Goal: Information Seeking & Learning: Learn about a topic

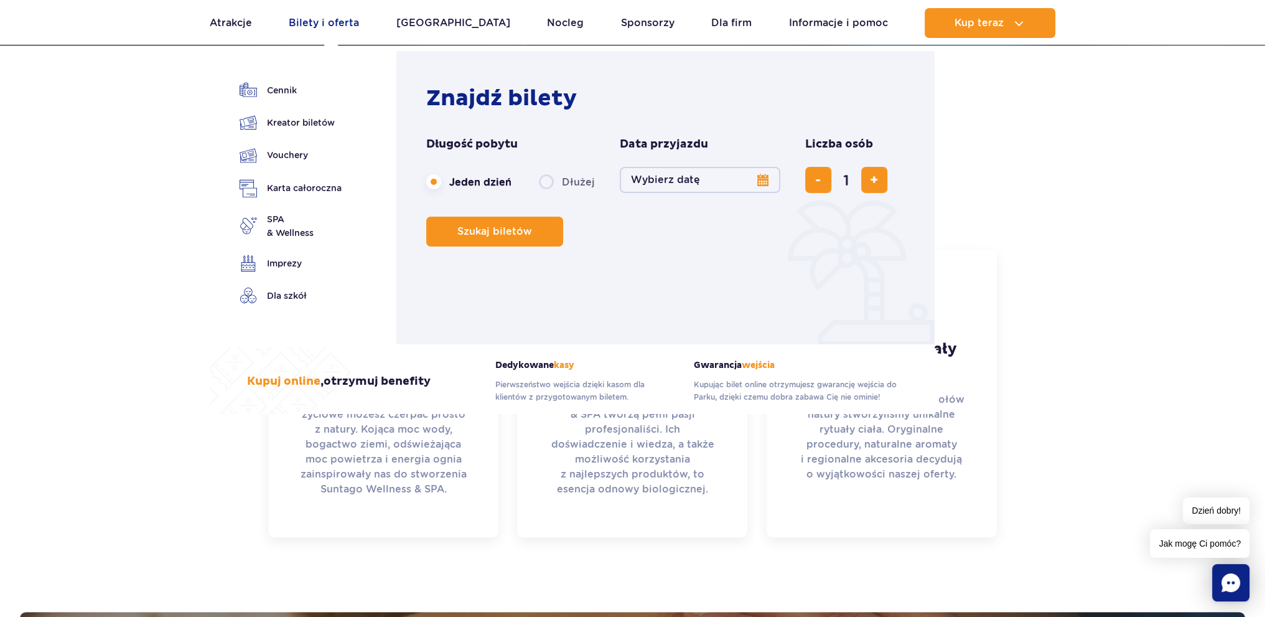
click at [332, 23] on link "Bilety i oferta" at bounding box center [324, 23] width 70 height 30
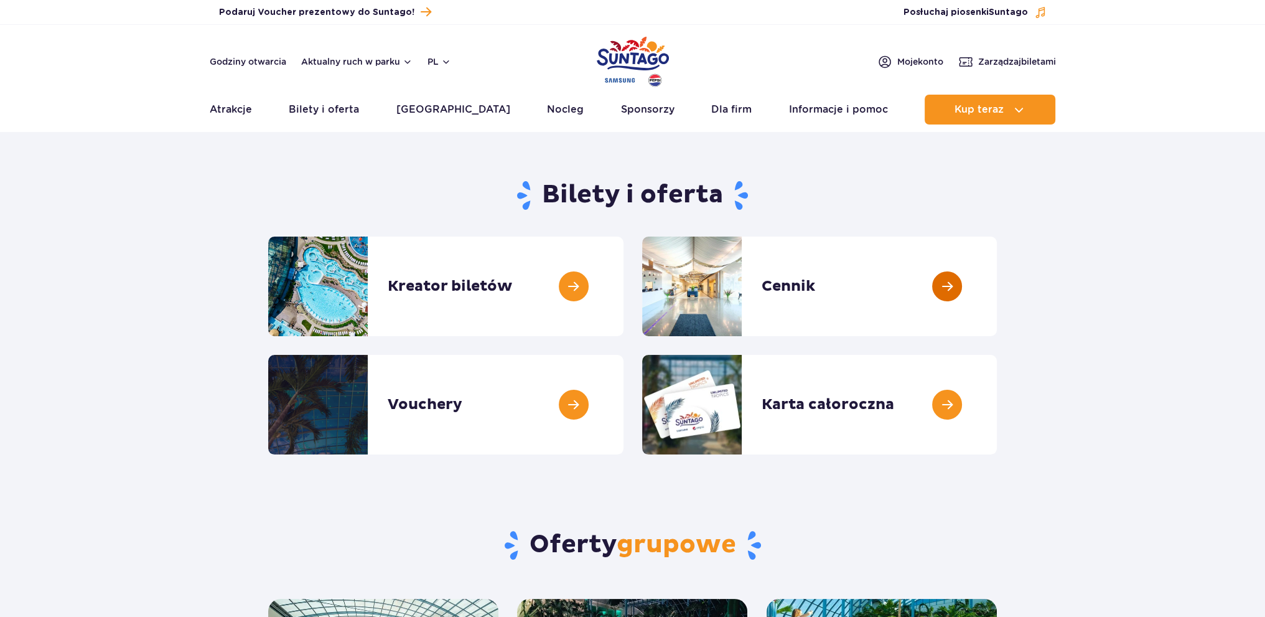
click at [997, 288] on link at bounding box center [997, 287] width 0 height 100
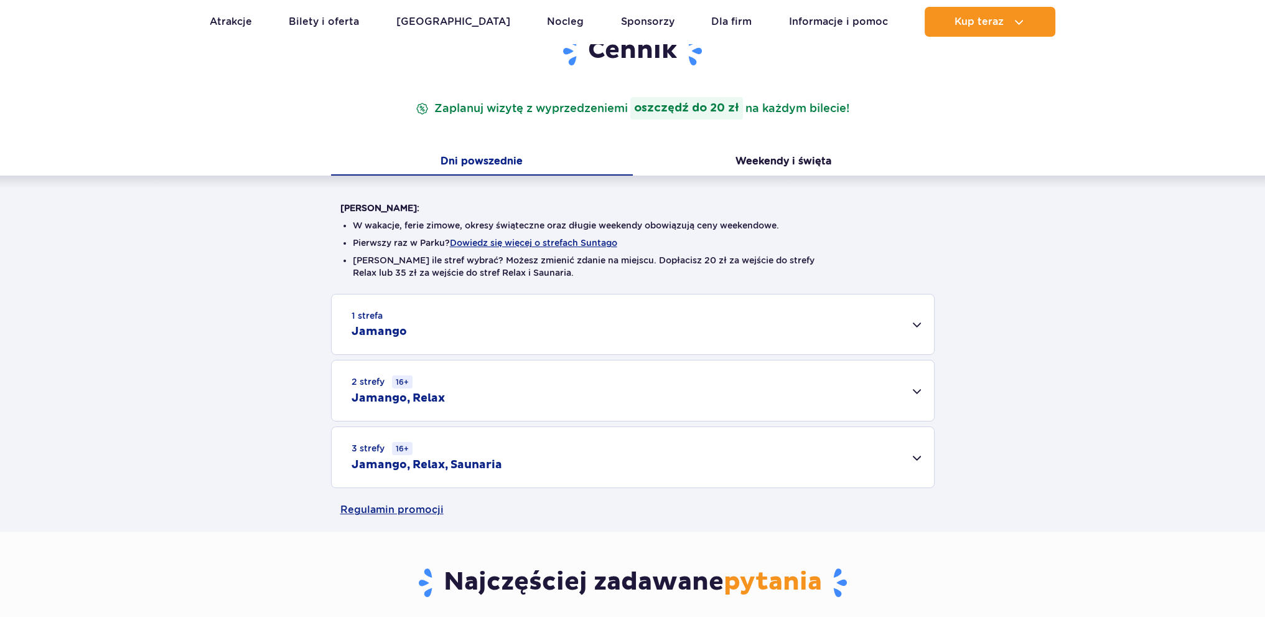
scroll to position [187, 0]
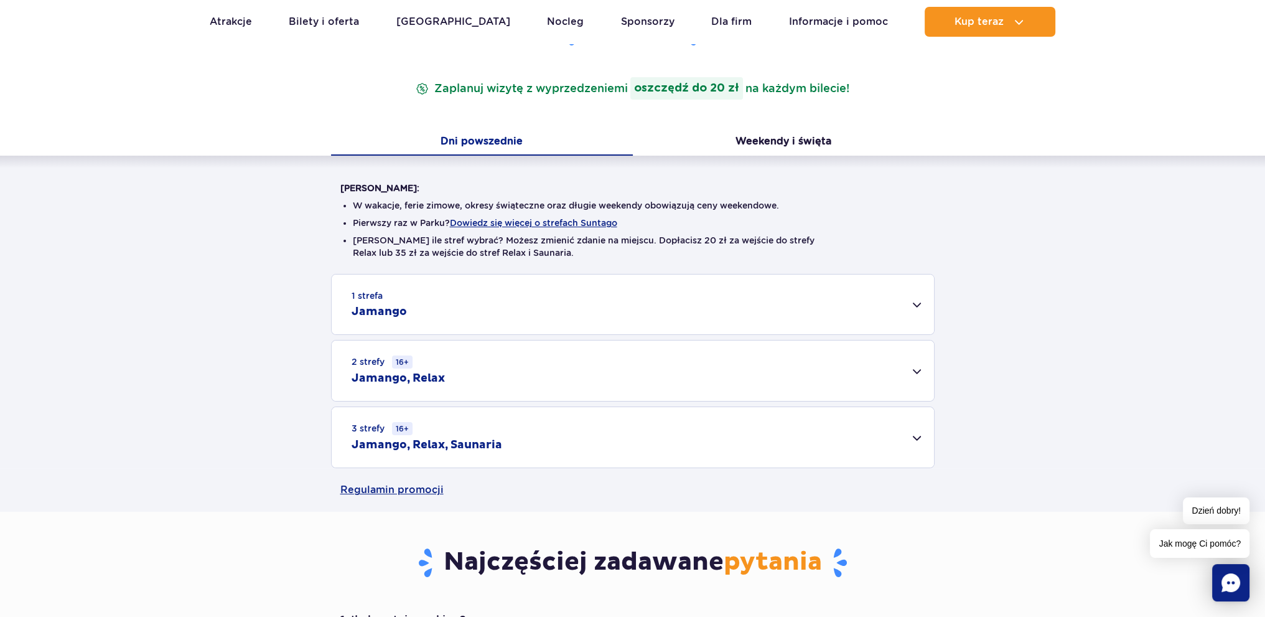
click at [914, 303] on div "1 strefa Jamango" at bounding box center [633, 304] width 602 height 60
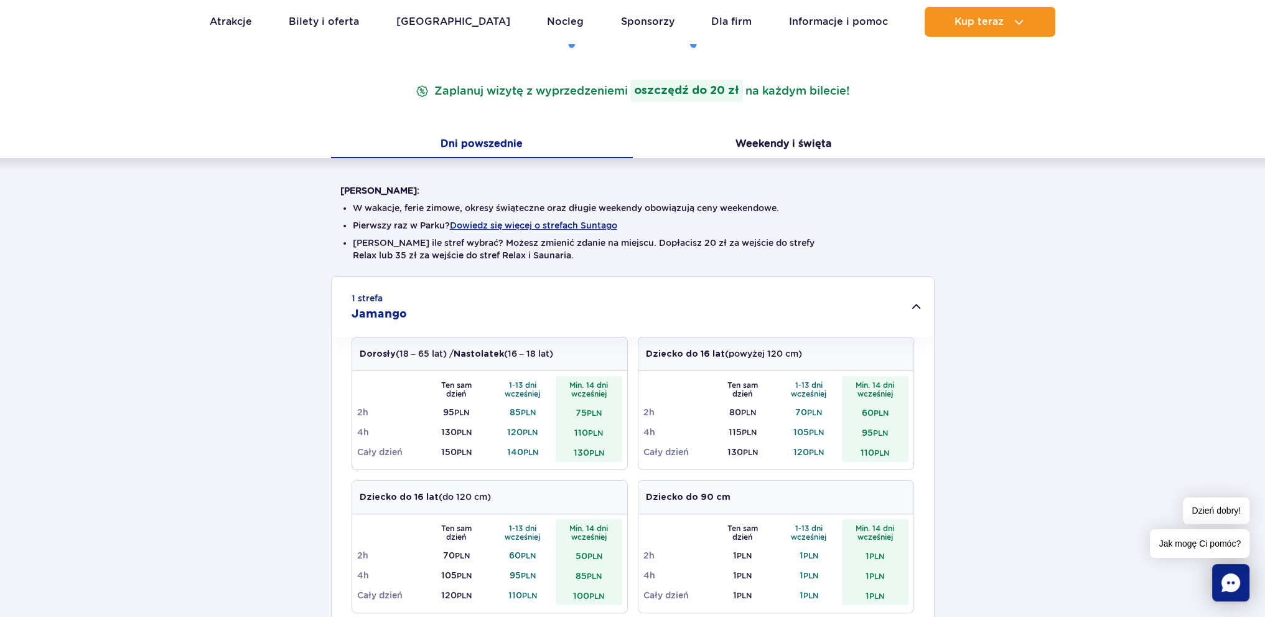
scroll to position [0, 0]
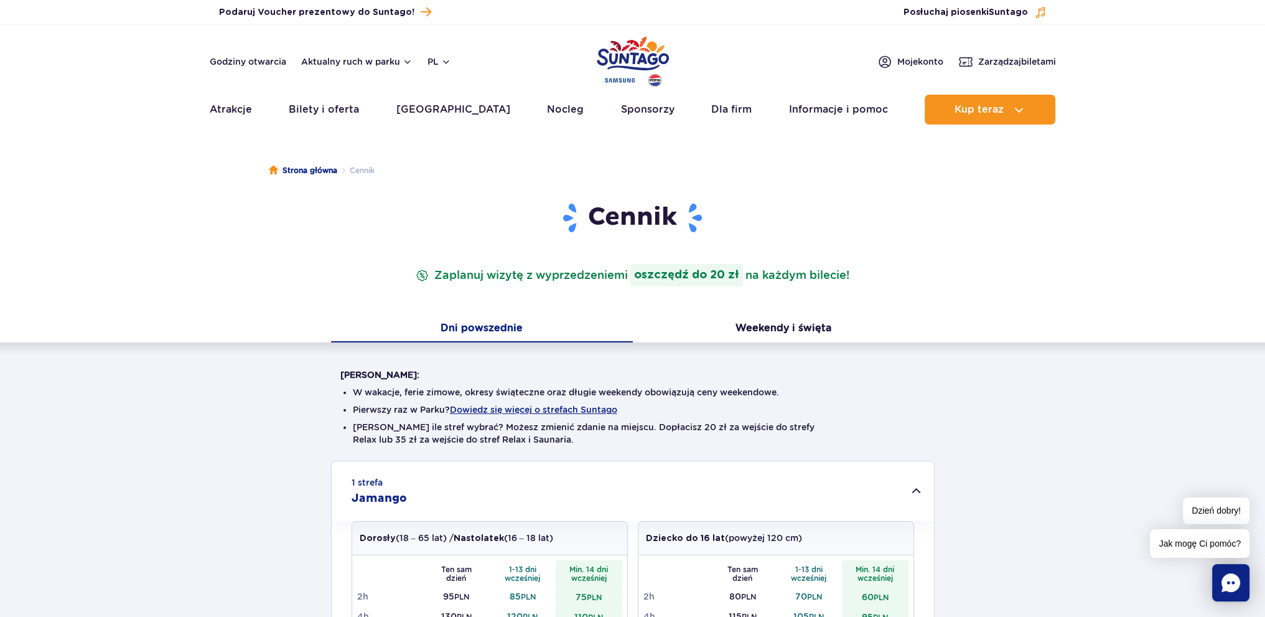
drag, startPoint x: 929, startPoint y: 486, endPoint x: 921, endPoint y: 487, distance: 7.6
click at [928, 486] on div "1 strefa Jamango" at bounding box center [633, 491] width 602 height 60
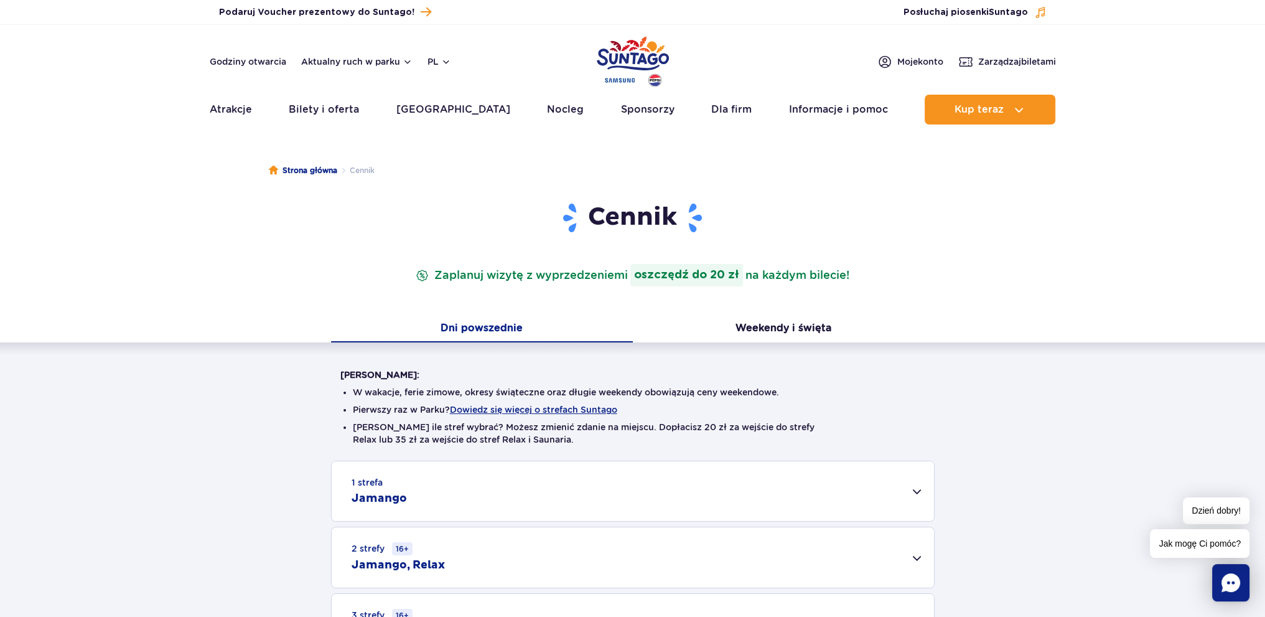
click at [918, 487] on div "1 strefa Jamango" at bounding box center [633, 491] width 602 height 60
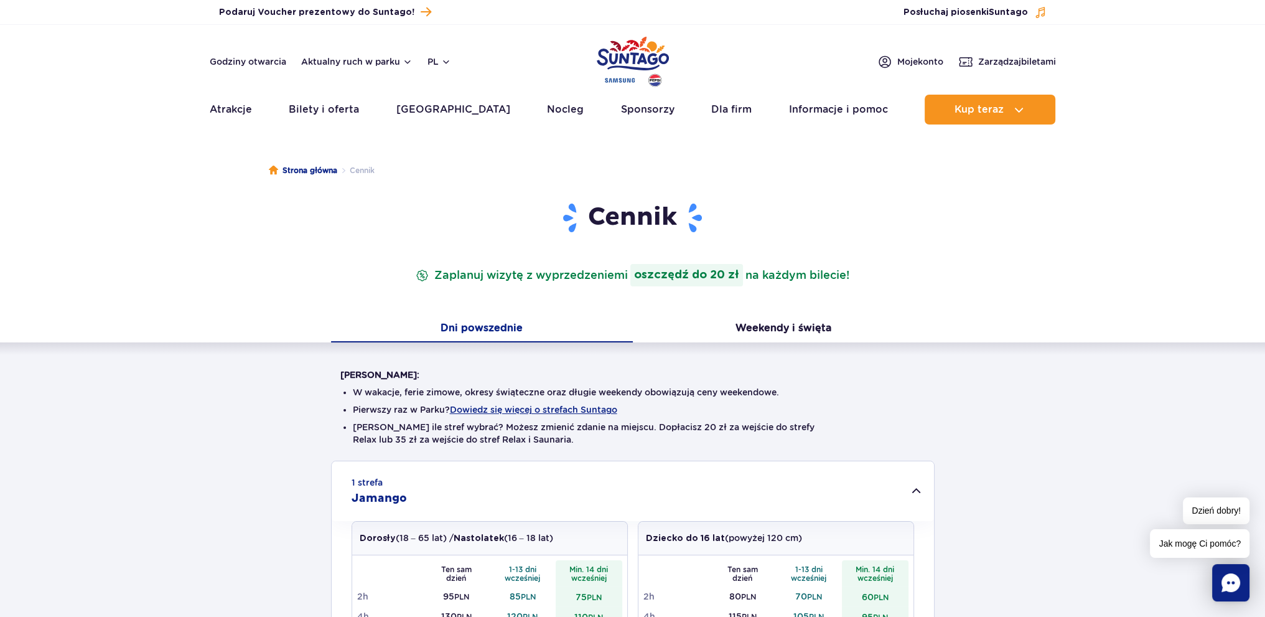
click at [918, 487] on div "1 strefa Jamango" at bounding box center [633, 491] width 602 height 60
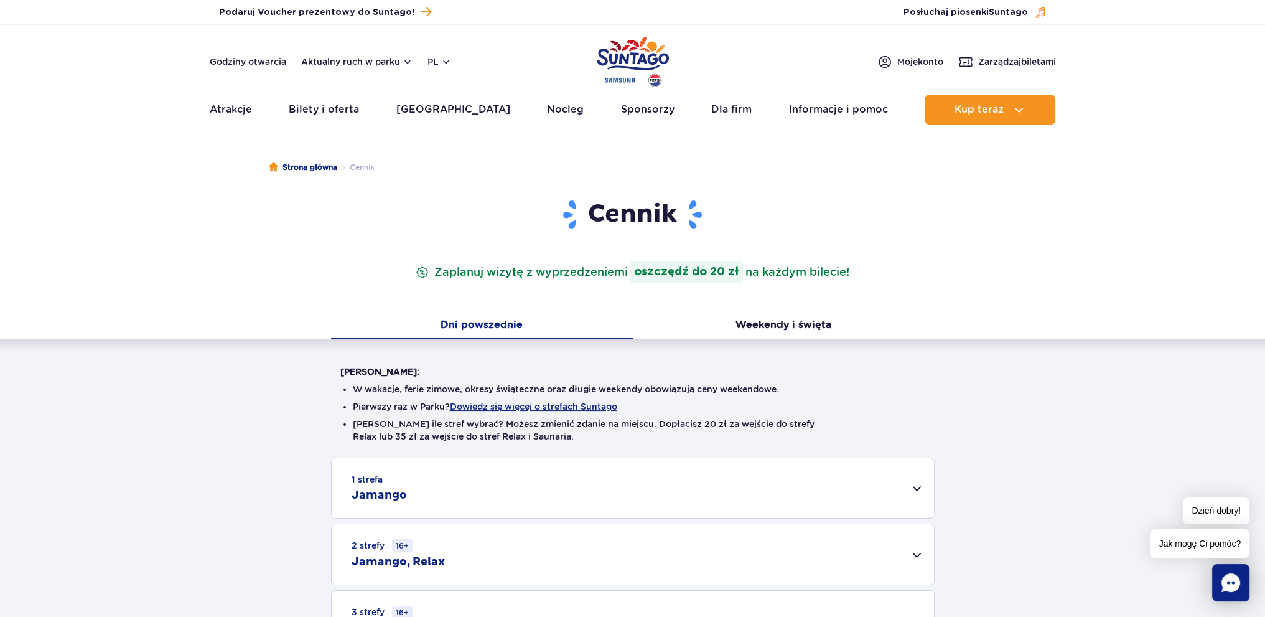
scroll to position [124, 0]
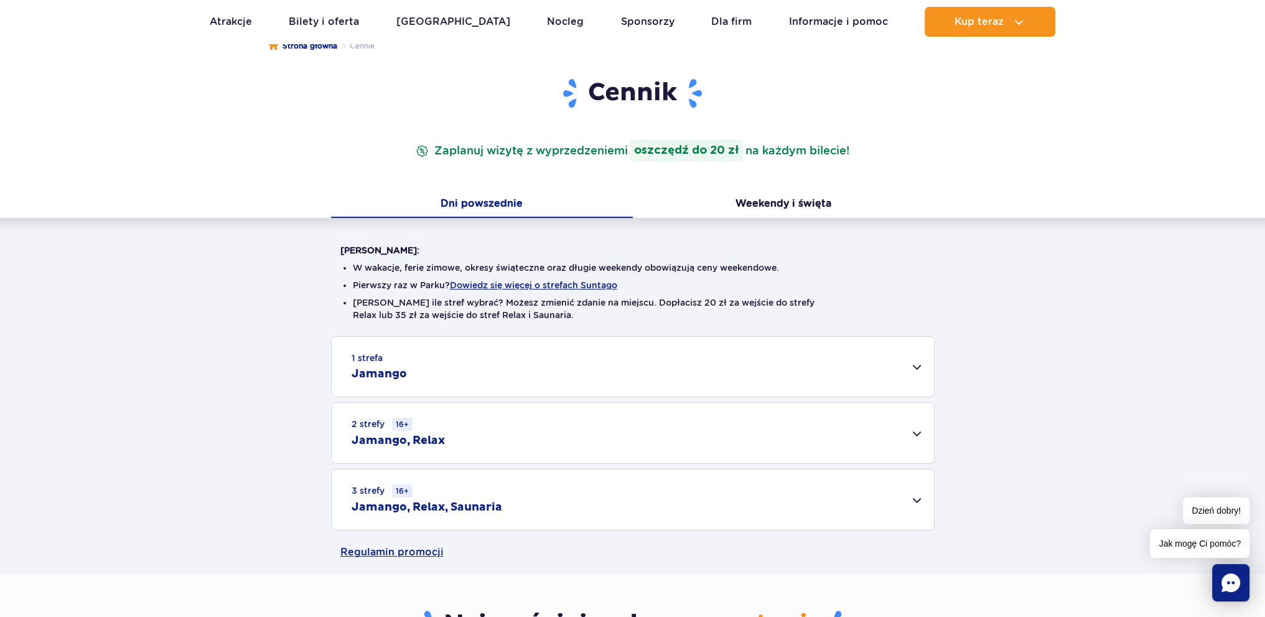
click at [910, 498] on div "3 strefy 16+ Jamango, Relax, Saunaria" at bounding box center [633, 499] width 602 height 60
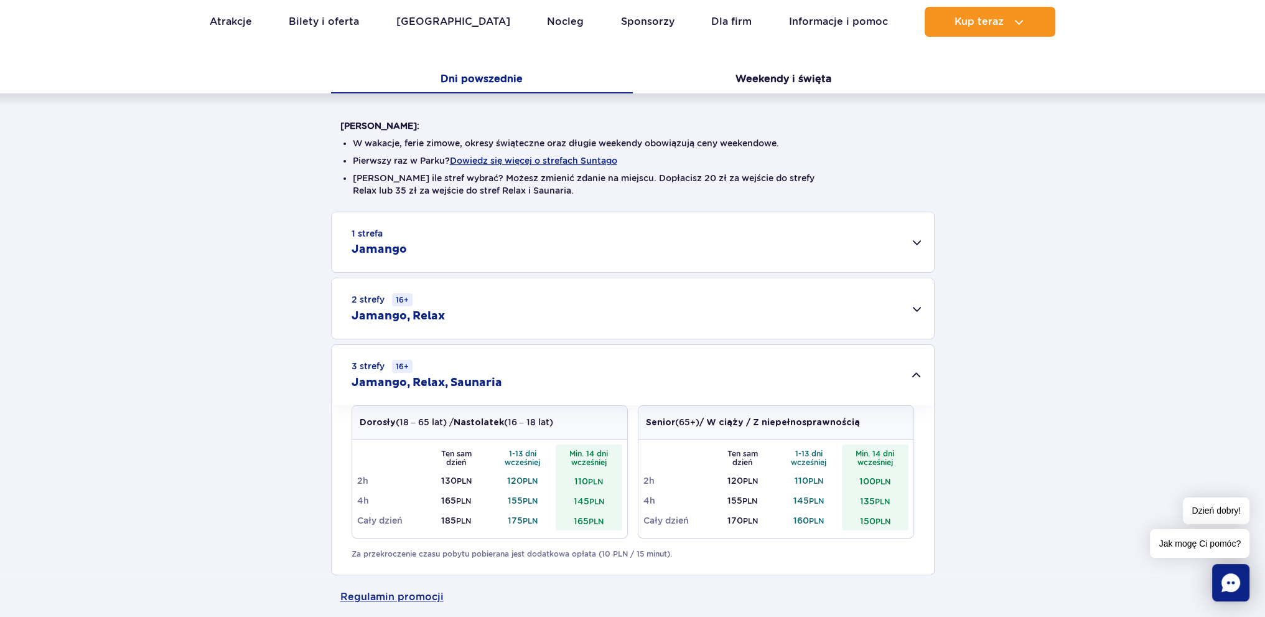
scroll to position [0, 0]
